Goal: Task Accomplishment & Management: Use online tool/utility

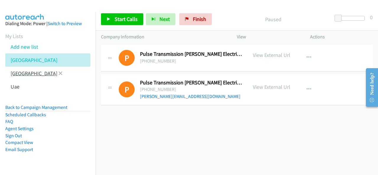
click at [22, 74] on link "[GEOGRAPHIC_DATA]" at bounding box center [34, 73] width 47 height 7
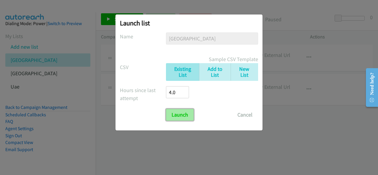
click at [182, 117] on input "Launch" at bounding box center [180, 115] width 28 height 12
